Goal: Find specific page/section: Find specific page/section

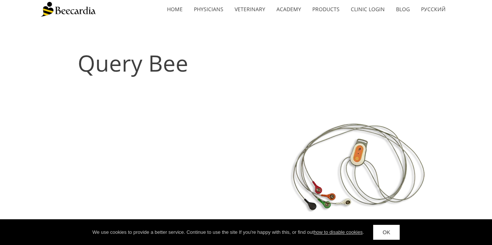
click at [248, 12] on link "Veterinary" at bounding box center [250, 9] width 42 height 17
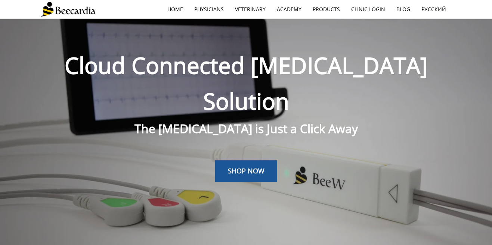
scroll to position [18, 0]
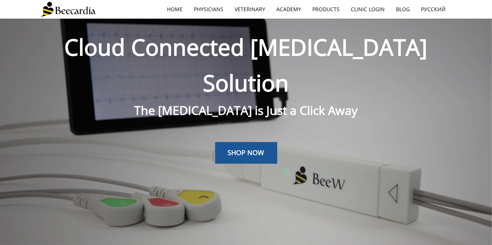
click at [253, 7] on link "Veterinary" at bounding box center [250, 9] width 42 height 17
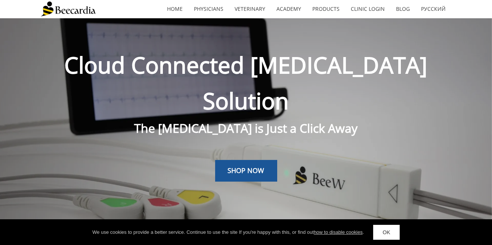
scroll to position [0, 0]
click at [0, 0] on link "Veterinarians" at bounding box center [0, 0] width 0 height 0
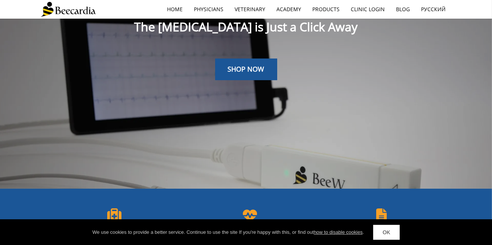
scroll to position [102, 0]
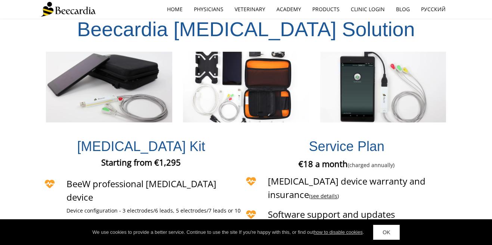
scroll to position [1603, 0]
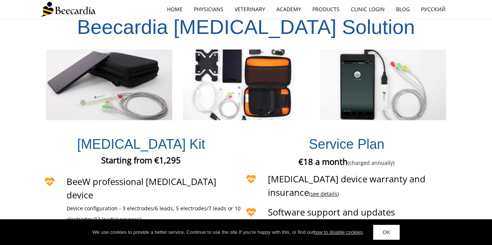
click at [338, 191] on link "see details" at bounding box center [324, 194] width 27 height 7
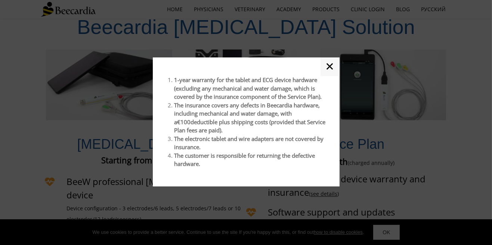
click at [432, 89] on div at bounding box center [246, 122] width 492 height 245
click at [327, 76] on link "✕" at bounding box center [329, 66] width 19 height 19
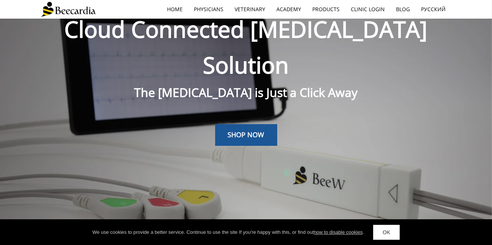
scroll to position [0, 0]
